Goal: Check status: Check status

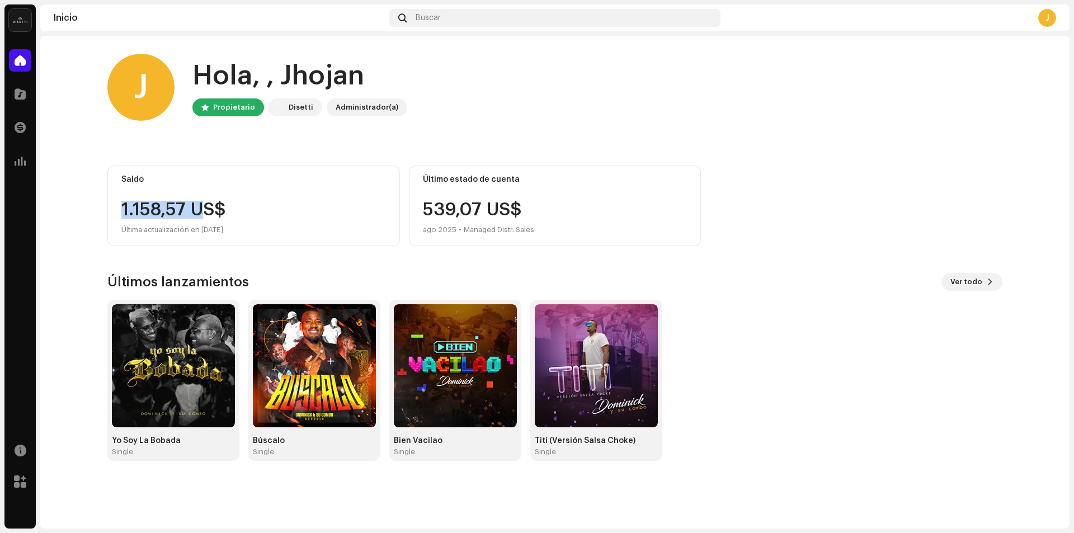
drag, startPoint x: 124, startPoint y: 210, endPoint x: 204, endPoint y: 210, distance: 80.0
click at [204, 210] on div "1.158,57 US$" at bounding box center [253, 210] width 265 height 18
drag, startPoint x: 421, startPoint y: 210, endPoint x: 527, endPoint y: 204, distance: 105.3
click at [527, 204] on div "Último estado de cuenta 539,07 US$ ago 2025 • Managed Distr. Sales" at bounding box center [555, 206] width 293 height 81
click at [309, 379] on img at bounding box center [314, 365] width 123 height 123
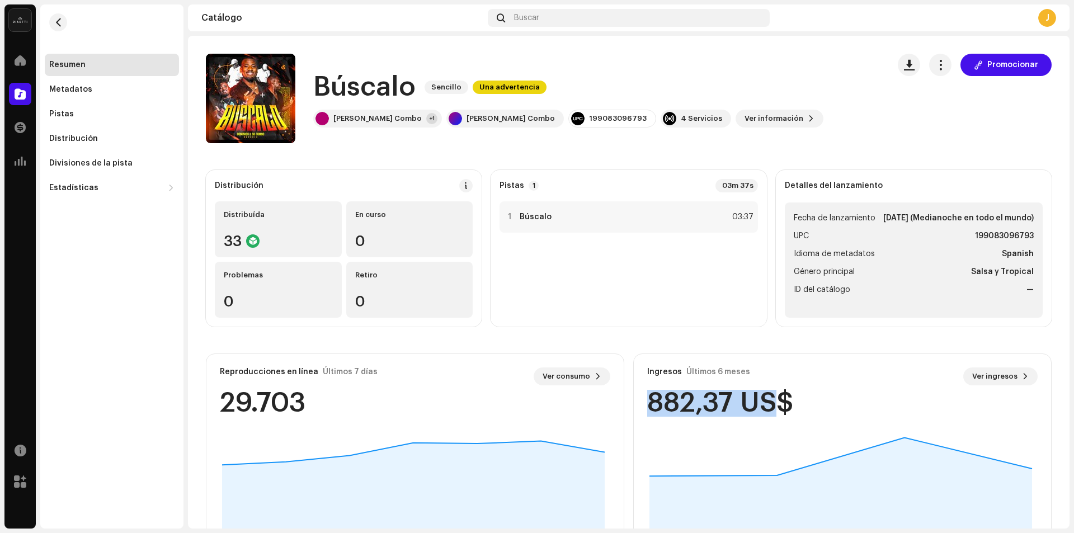
drag, startPoint x: 646, startPoint y: 406, endPoint x: 771, endPoint y: 400, distance: 124.9
click at [771, 400] on div "882,37 US$" at bounding box center [720, 403] width 146 height 27
click at [22, 62] on span at bounding box center [20, 60] width 11 height 9
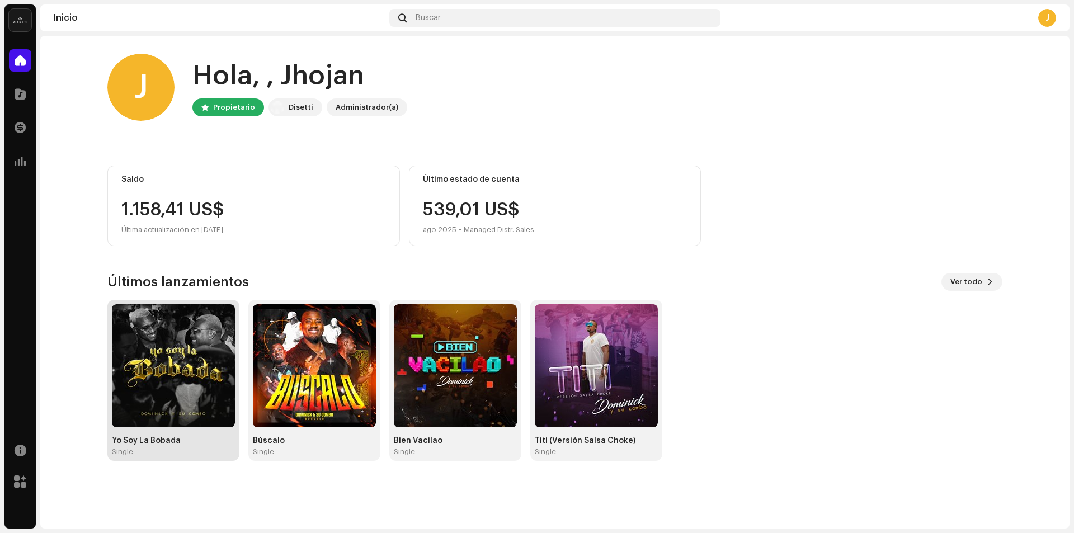
click at [186, 369] on img at bounding box center [173, 365] width 123 height 123
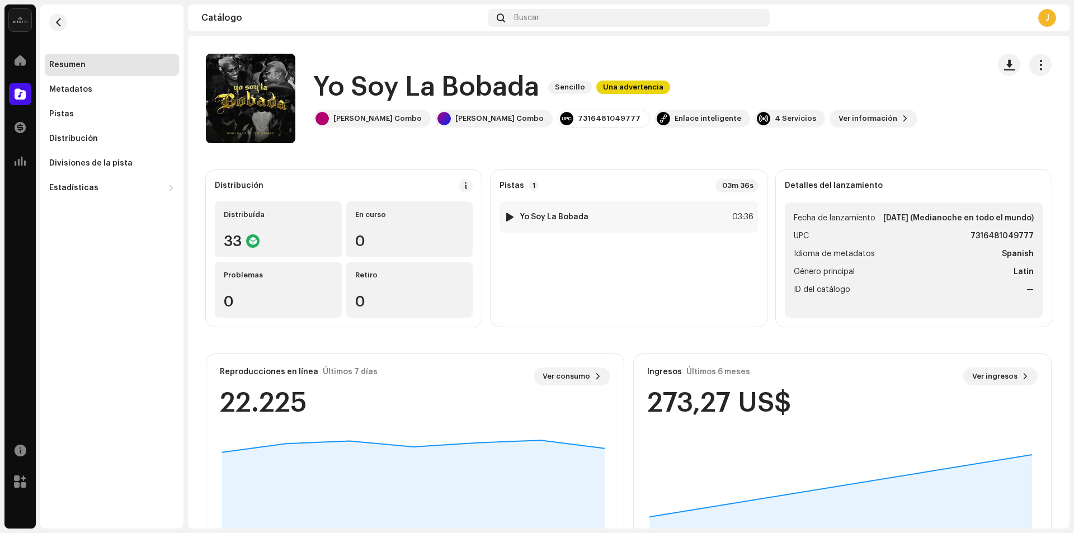
scroll to position [67, 0]
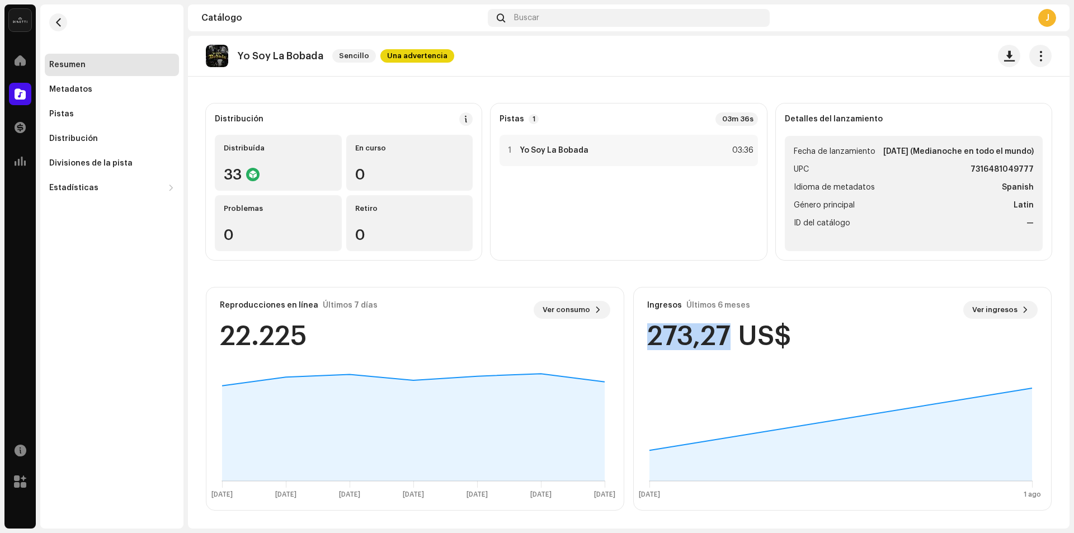
drag, startPoint x: 645, startPoint y: 335, endPoint x: 729, endPoint y: 328, distance: 83.6
click at [729, 328] on div "273,27 US$" at bounding box center [719, 336] width 144 height 27
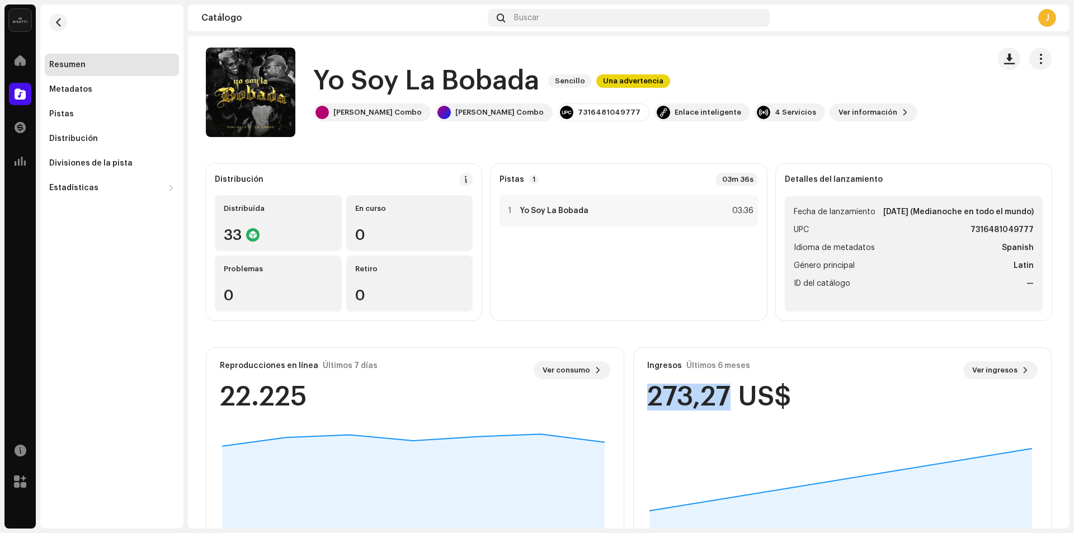
scroll to position [0, 0]
